Goal: Check status: Check status

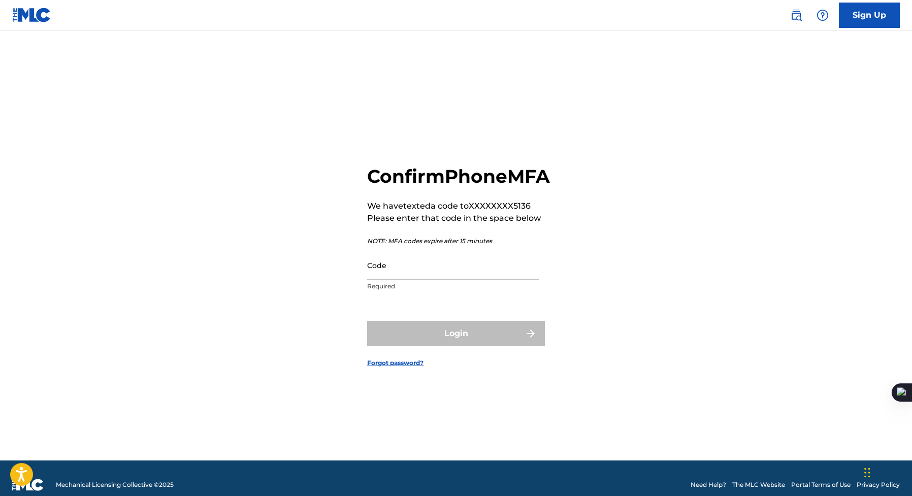
click at [455, 280] on input "Code" at bounding box center [453, 265] width 172 height 29
click at [396, 275] on input "Code" at bounding box center [453, 265] width 172 height 29
click at [399, 279] on input "Code" at bounding box center [453, 265] width 172 height 29
click at [244, 267] on div "Confirm Phone MFA We have texted a code to XXXXXXXX5136 Please enter that code …" at bounding box center [455, 258] width 711 height 405
click at [409, 269] on input "Code" at bounding box center [453, 265] width 172 height 29
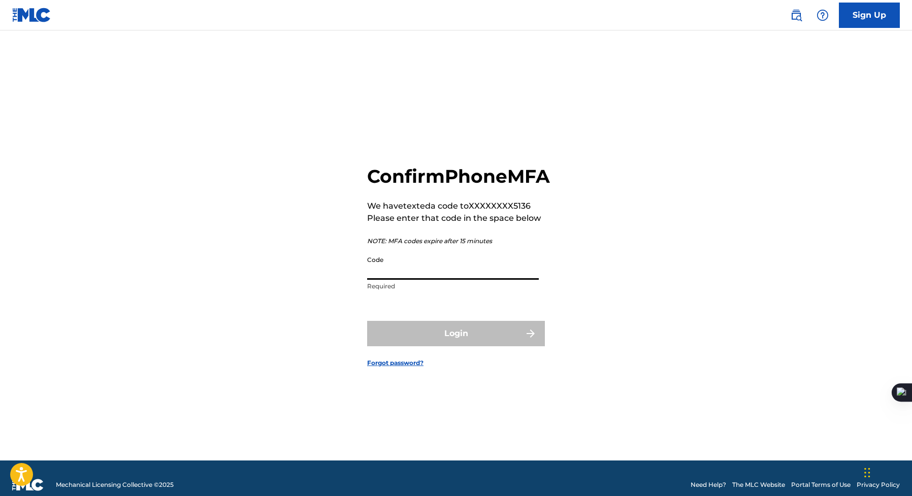
paste input "411883"
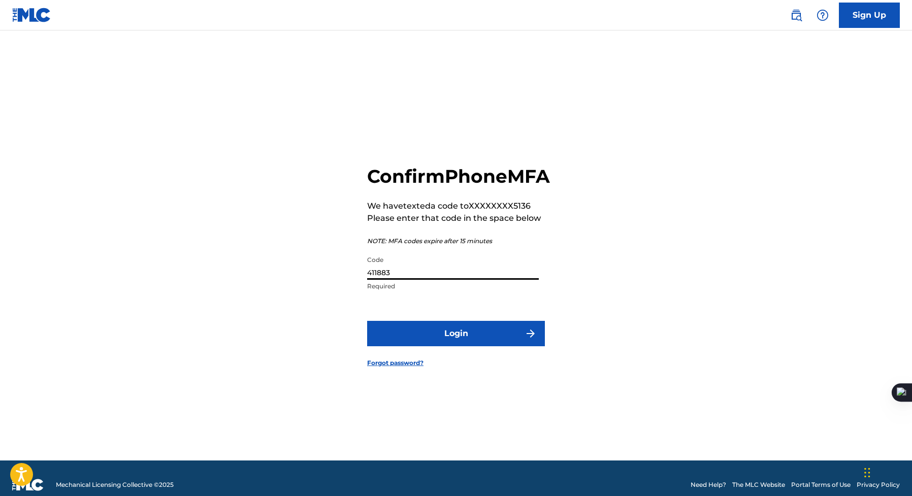
type input "411883"
click at [413, 332] on button "Login" at bounding box center [456, 333] width 178 height 25
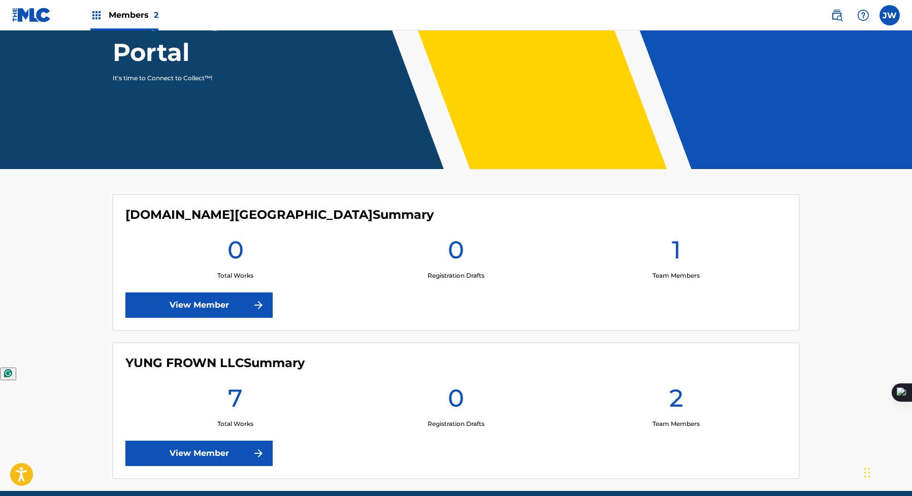
scroll to position [143, 0]
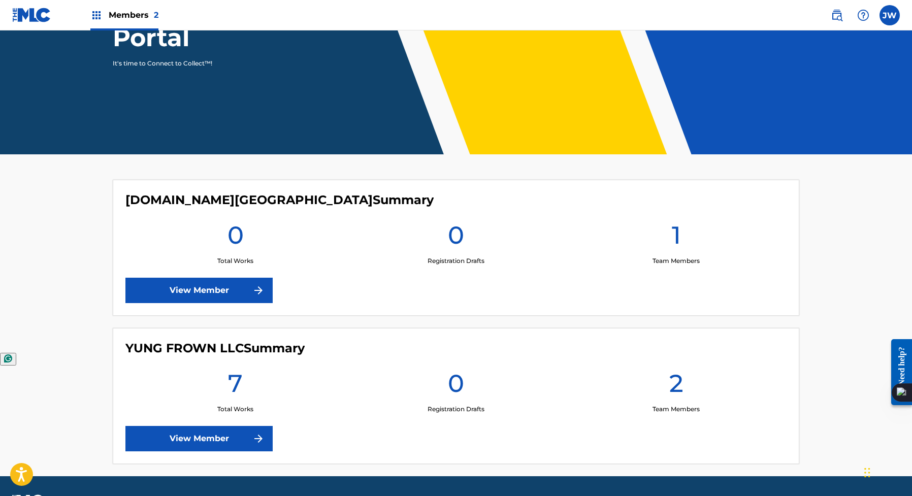
click at [212, 441] on link "View Member" at bounding box center [198, 438] width 147 height 25
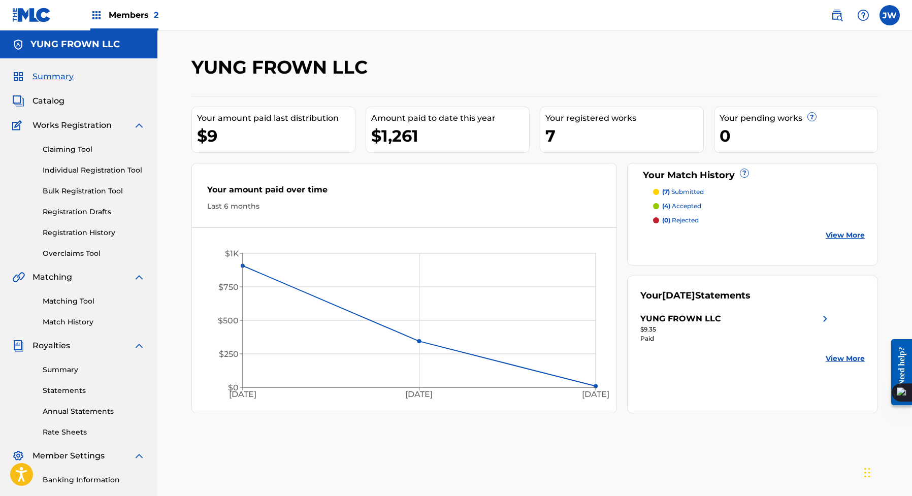
click at [866, 232] on div "Your Match History ? (7) submitted (4) accepted (0) rejected View More" at bounding box center [752, 214] width 251 height 103
click at [863, 233] on link "View More" at bounding box center [844, 235] width 39 height 11
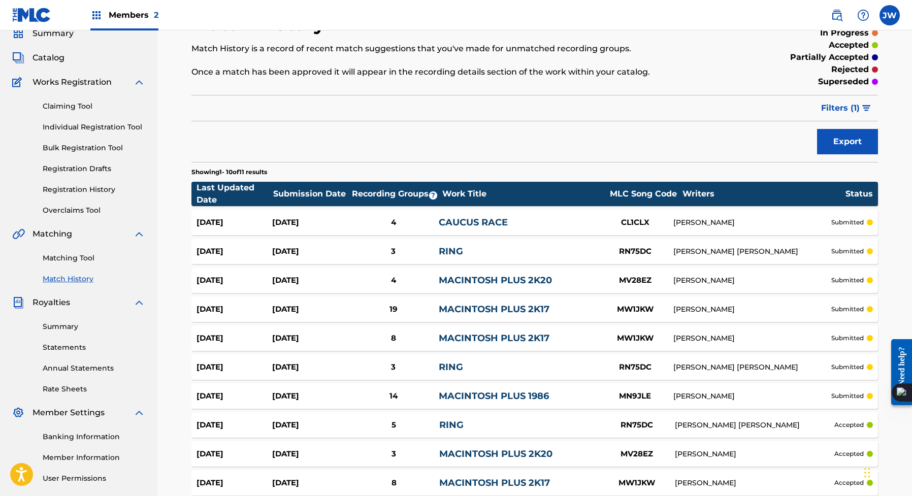
scroll to position [77, 0]
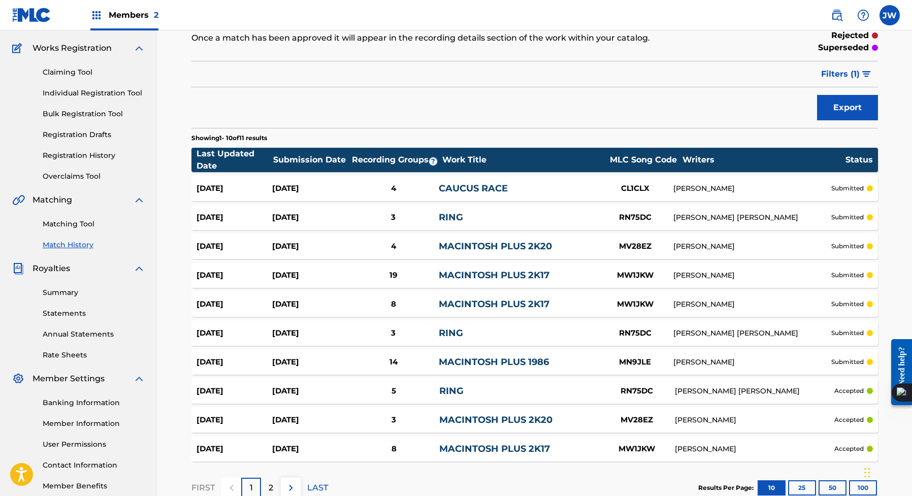
click at [630, 249] on div "MV28EZ" at bounding box center [635, 247] width 76 height 12
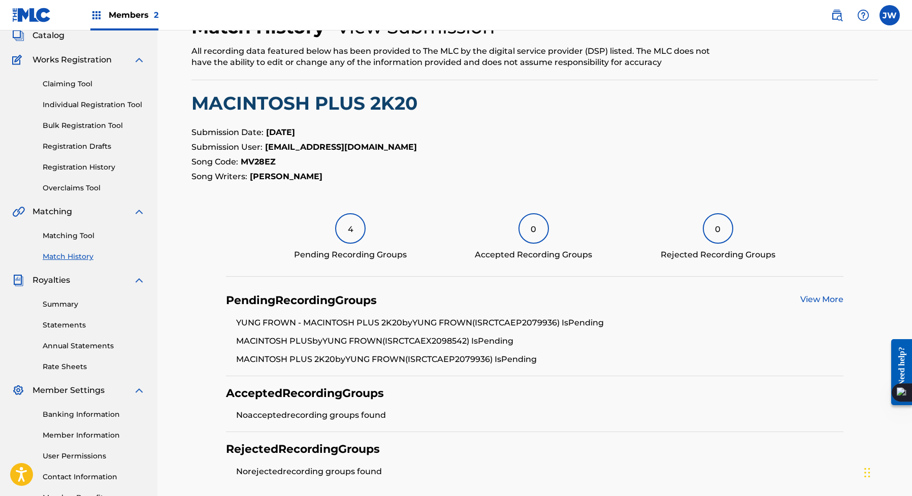
scroll to position [124, 0]
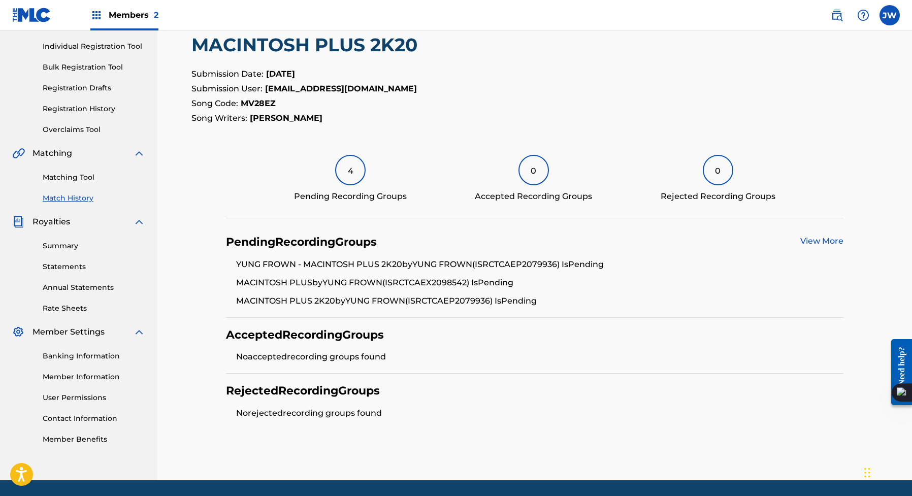
click at [74, 119] on div "Claiming Tool Individual Registration Tool Bulk Registration Tool Registration …" at bounding box center [78, 71] width 133 height 127
click at [76, 180] on link "Matching Tool" at bounding box center [94, 177] width 103 height 11
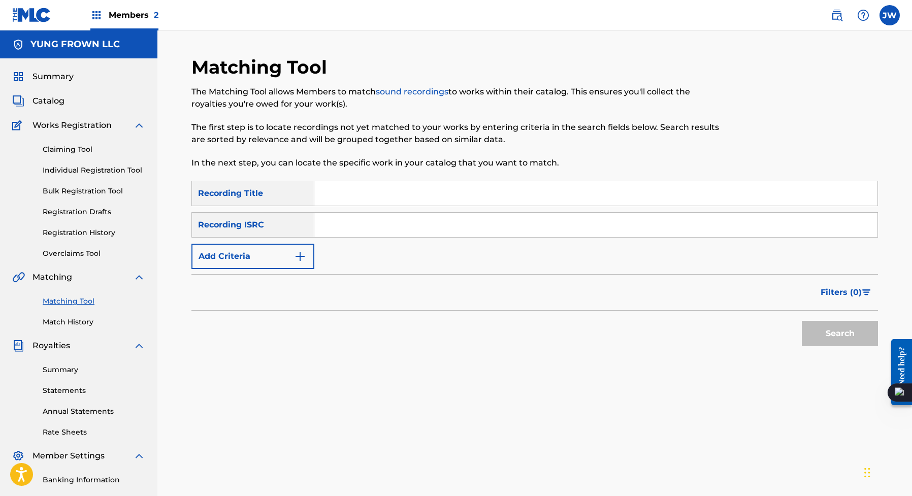
click at [61, 332] on div "Summary Catalog Works Registration Claiming Tool Individual Registration Tool B…" at bounding box center [78, 319] width 157 height 522
click at [66, 327] on link "Match History" at bounding box center [94, 322] width 103 height 11
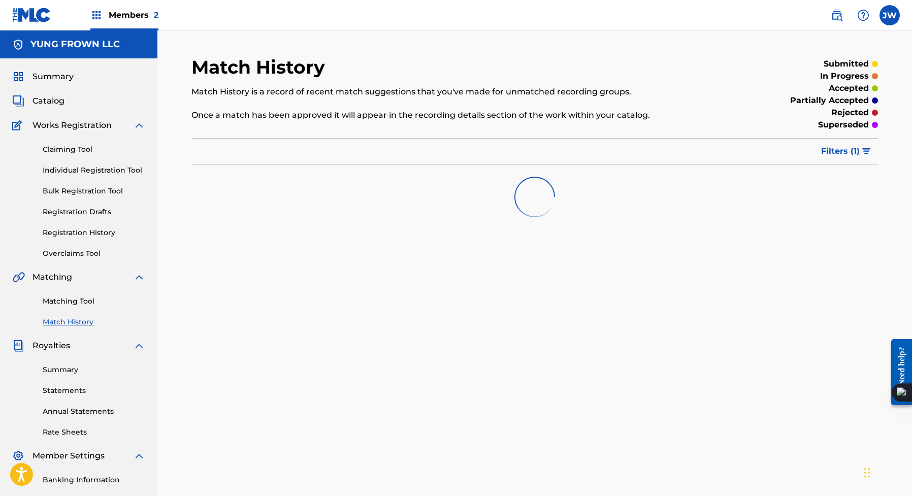
click at [65, 358] on div "Summary Statements Annual Statements Rate Sheets" at bounding box center [78, 395] width 133 height 86
click at [64, 370] on link "Summary" at bounding box center [94, 369] width 103 height 11
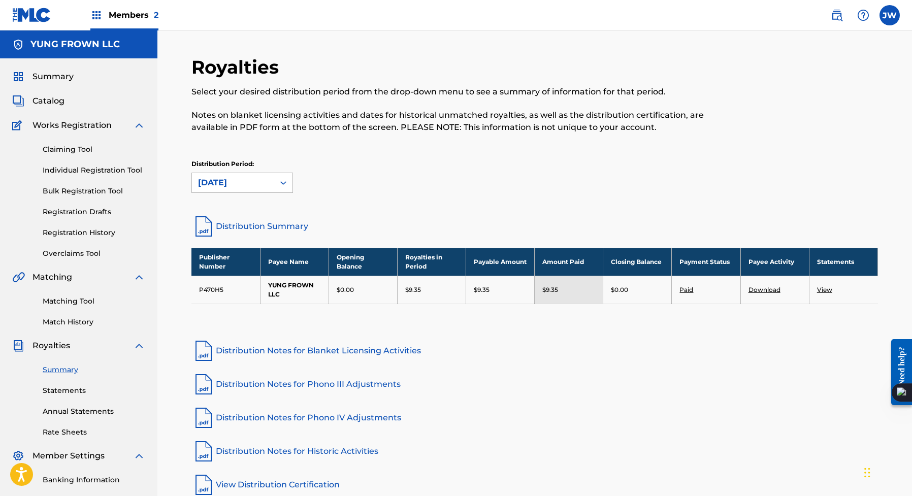
click at [229, 178] on div "[DATE]" at bounding box center [233, 183] width 70 height 12
click at [352, 179] on div "Distribution Period: [DATE]" at bounding box center [534, 175] width 686 height 33
click at [756, 290] on link "Download" at bounding box center [764, 290] width 32 height 8
click at [260, 222] on link "Distribution Summary" at bounding box center [534, 226] width 686 height 24
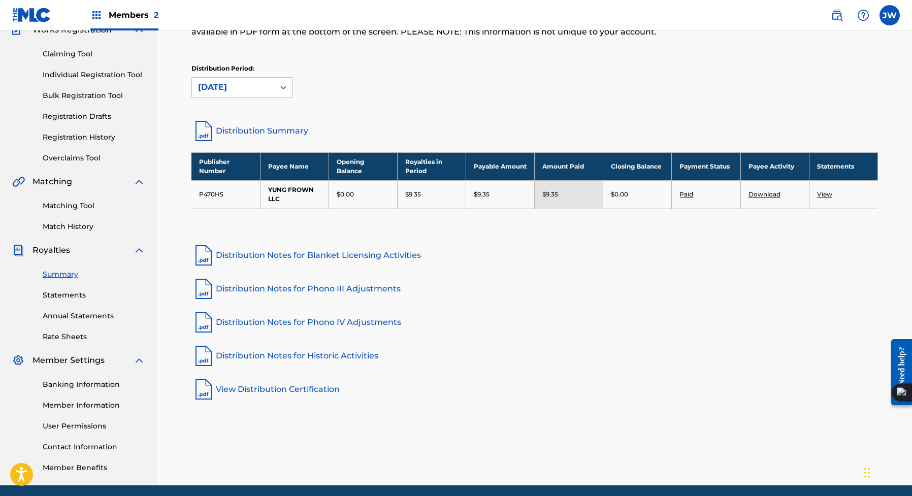
scroll to position [133, 0]
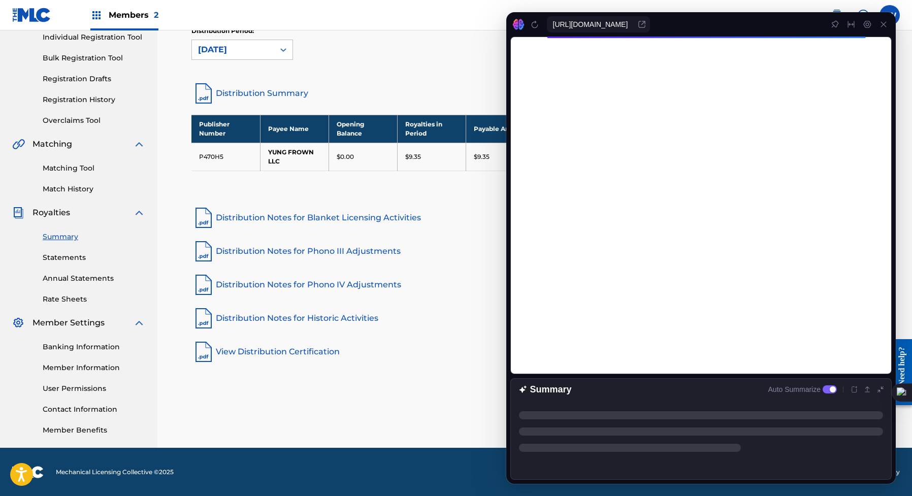
click at [242, 403] on div "Royalties Select your desired distribution period from the drop-down menu to se…" at bounding box center [534, 185] width 711 height 525
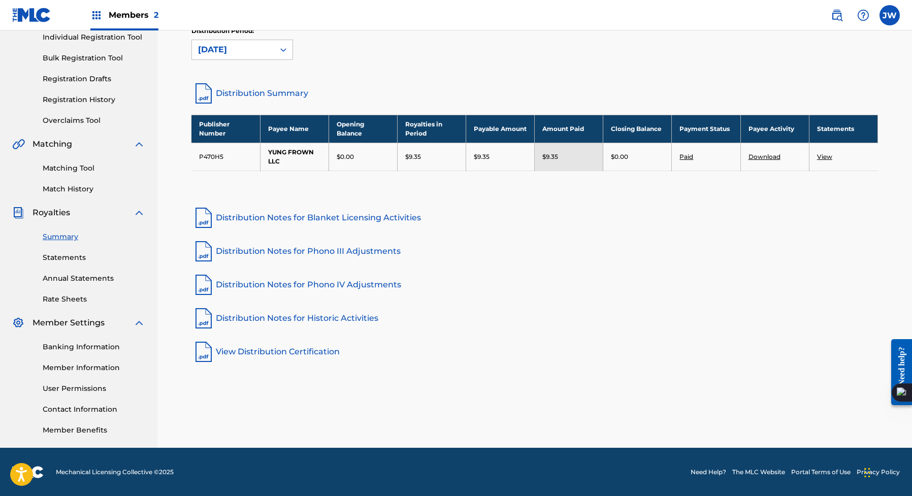
click at [76, 184] on link "Match History" at bounding box center [94, 189] width 103 height 11
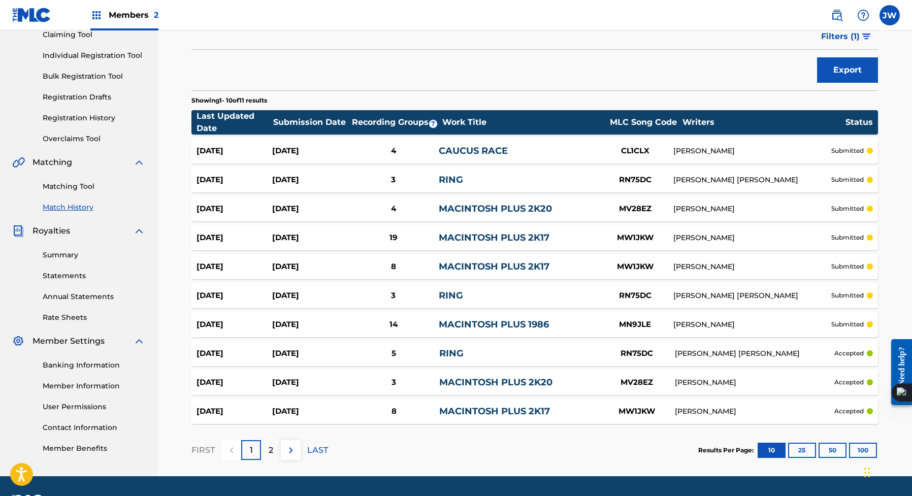
scroll to position [143, 0]
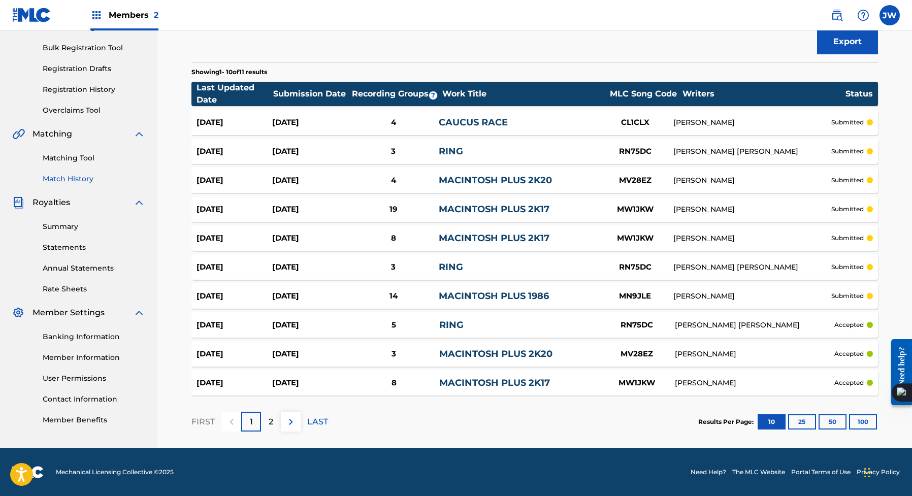
click at [797, 415] on button "25" at bounding box center [802, 421] width 28 height 15
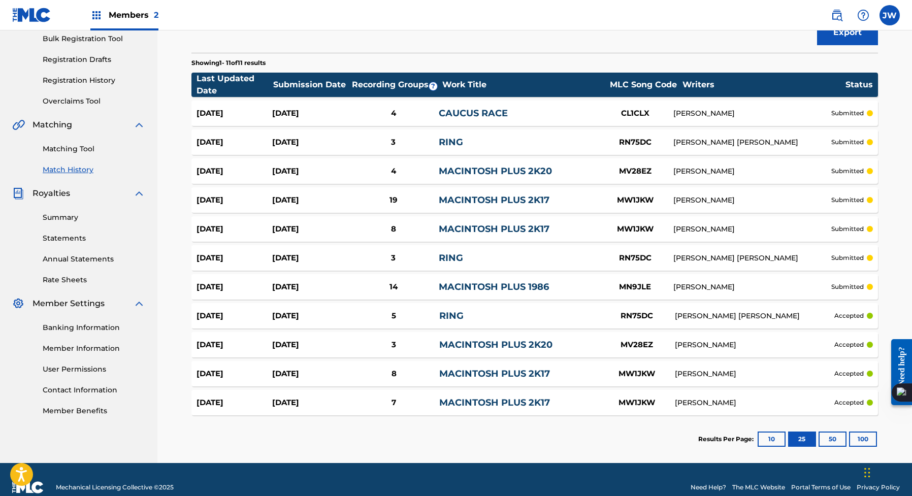
scroll to position [153, 0]
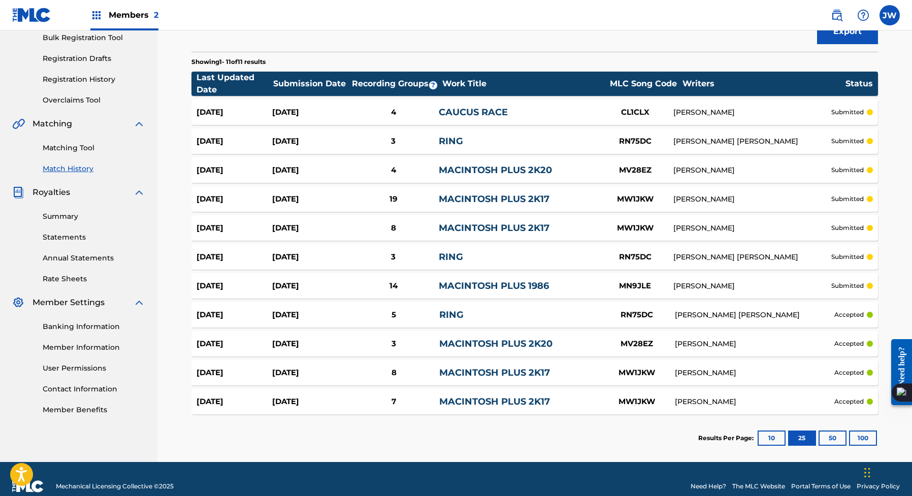
click at [99, 80] on link "Registration History" at bounding box center [94, 79] width 103 height 11
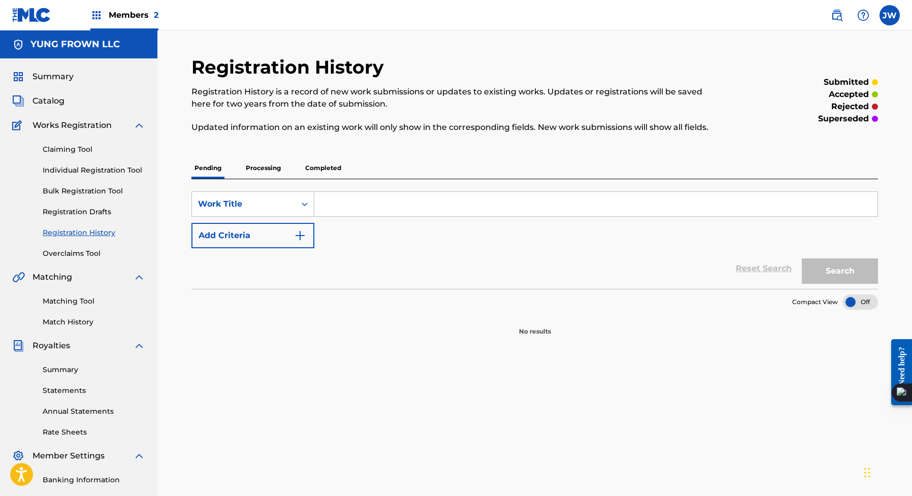
click at [282, 166] on p "Processing" at bounding box center [263, 167] width 41 height 21
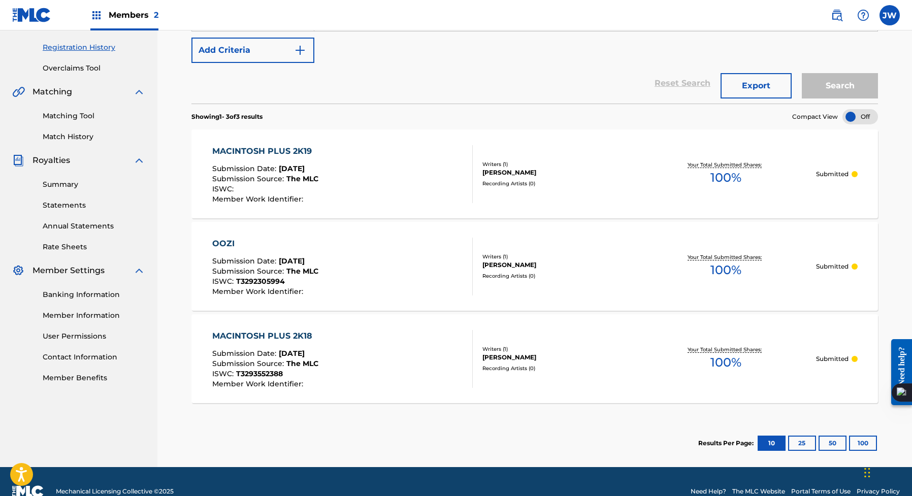
scroll to position [187, 0]
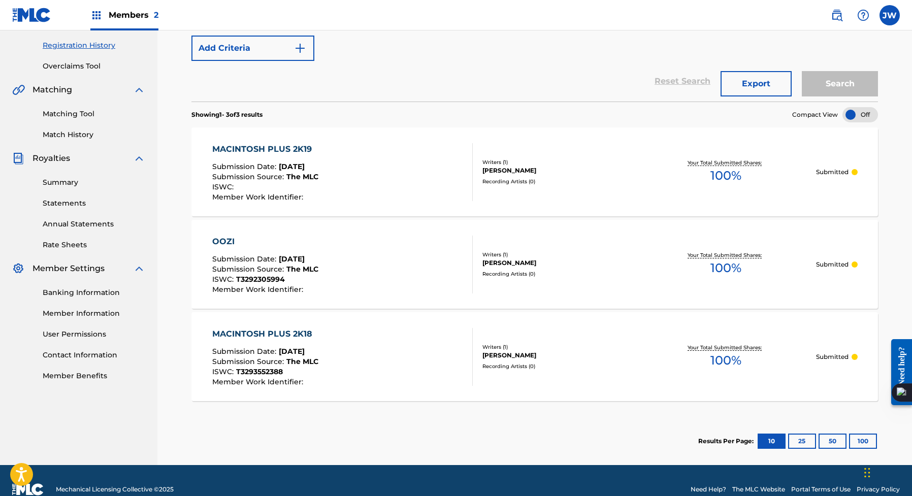
click at [376, 203] on div "MACINTOSH PLUS 2K19 Submission Date : [DATE] Submission Source : The MLC ISWC :…" at bounding box center [534, 171] width 686 height 89
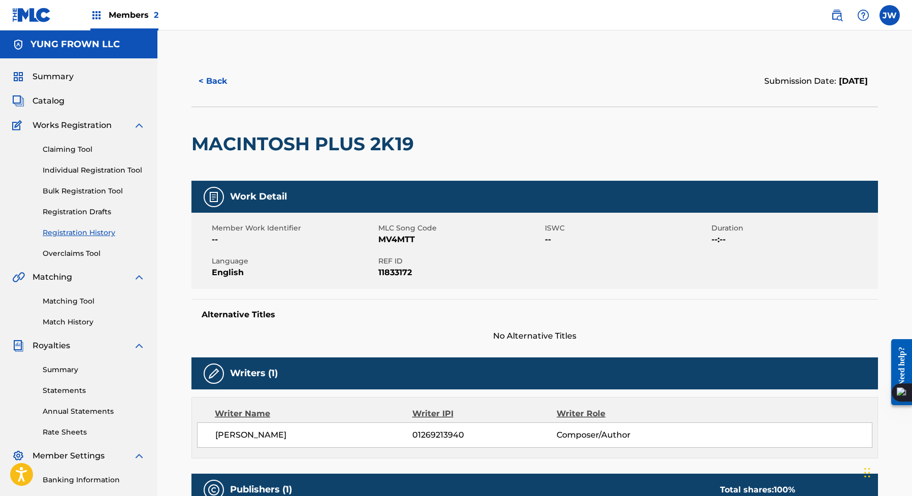
click at [73, 65] on div "Summary Catalog Works Registration Claiming Tool Individual Registration Tool B…" at bounding box center [78, 319] width 157 height 522
click at [63, 71] on span "Summary" at bounding box center [52, 77] width 41 height 12
